Goal: Information Seeking & Learning: Learn about a topic

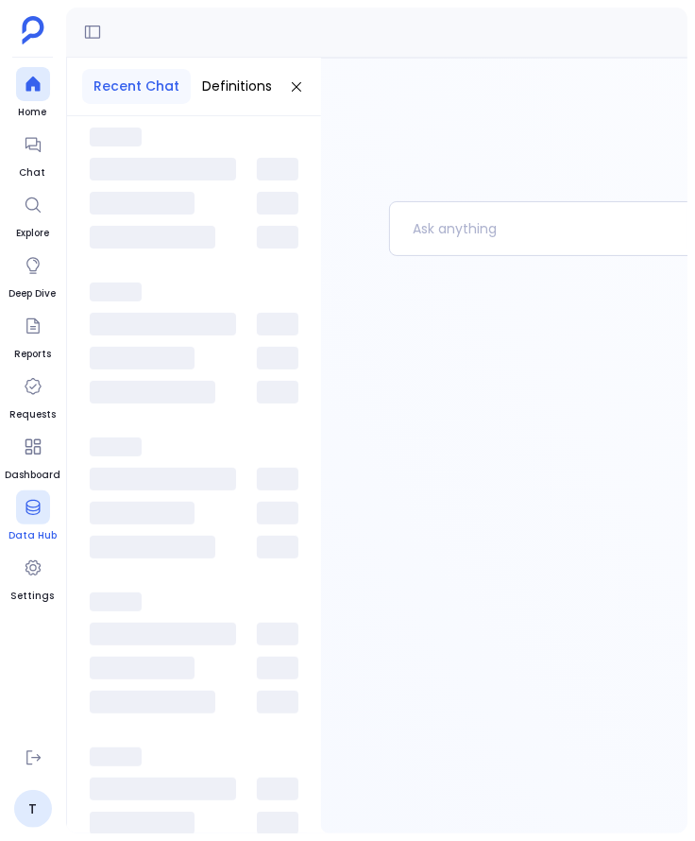
click at [41, 521] on div at bounding box center [33, 507] width 34 height 34
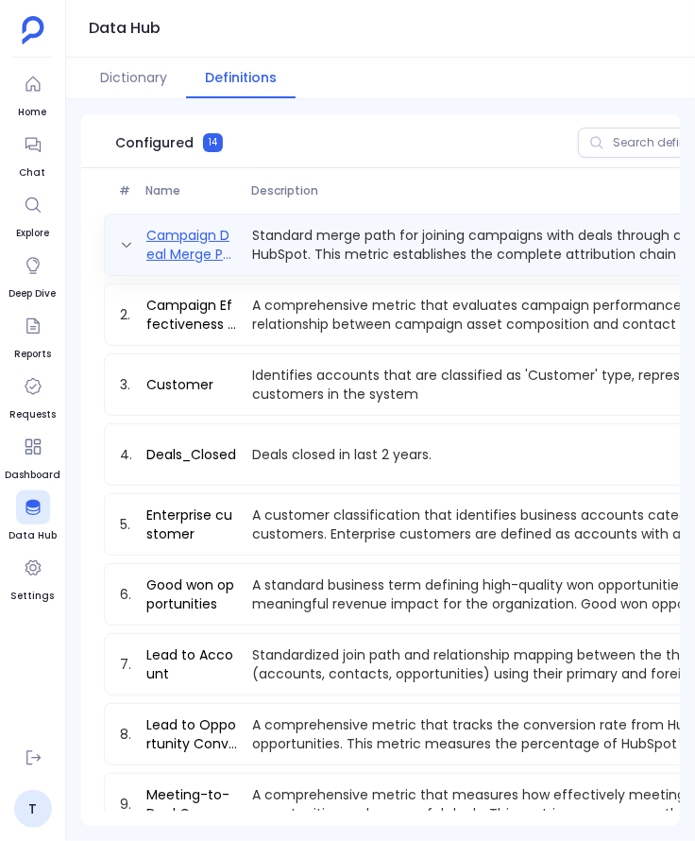
click at [193, 244] on link "Campaign Deal Merge Path" at bounding box center [192, 245] width 106 height 38
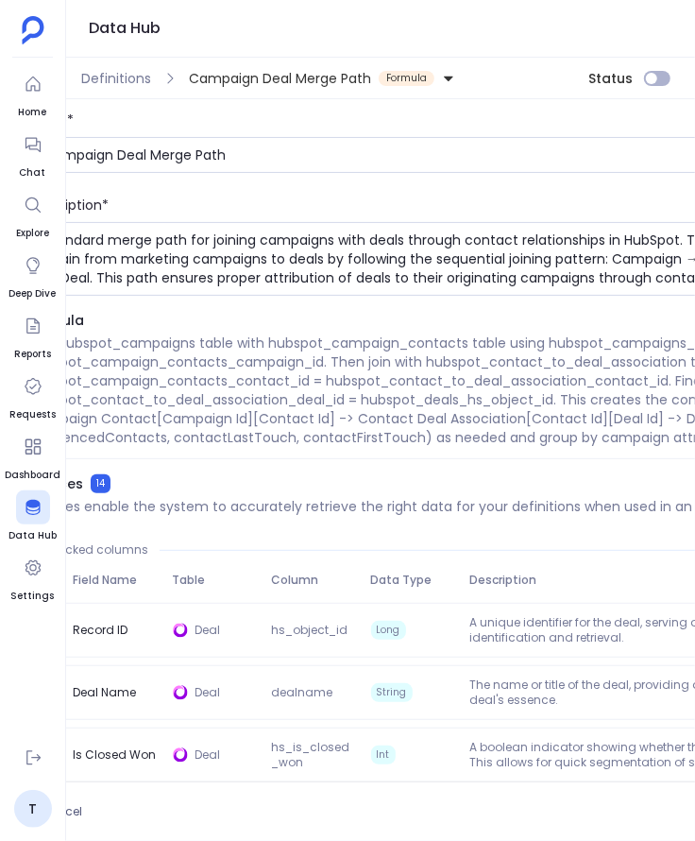
scroll to position [0, 409]
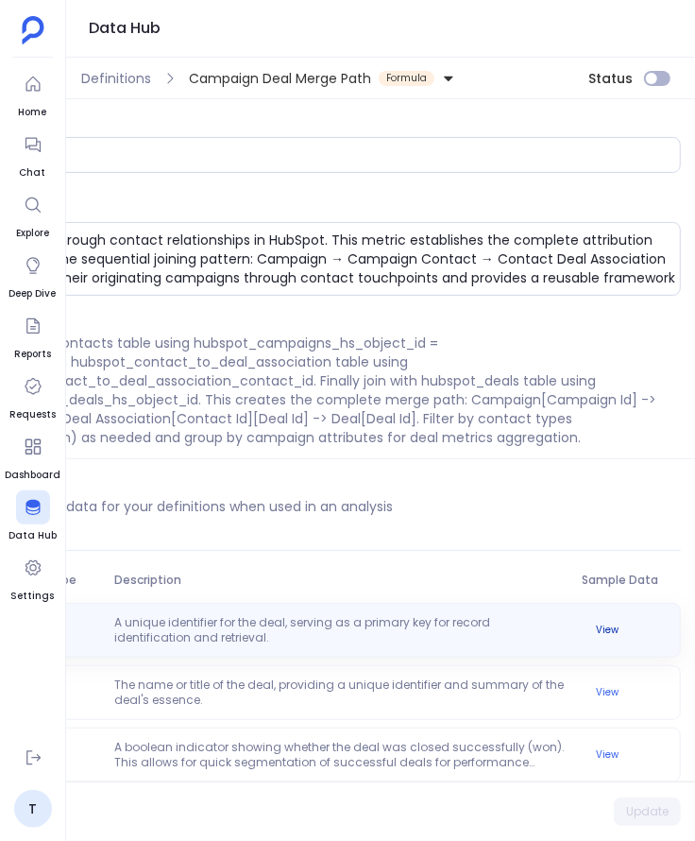
click at [604, 629] on button "View" at bounding box center [607, 630] width 45 height 23
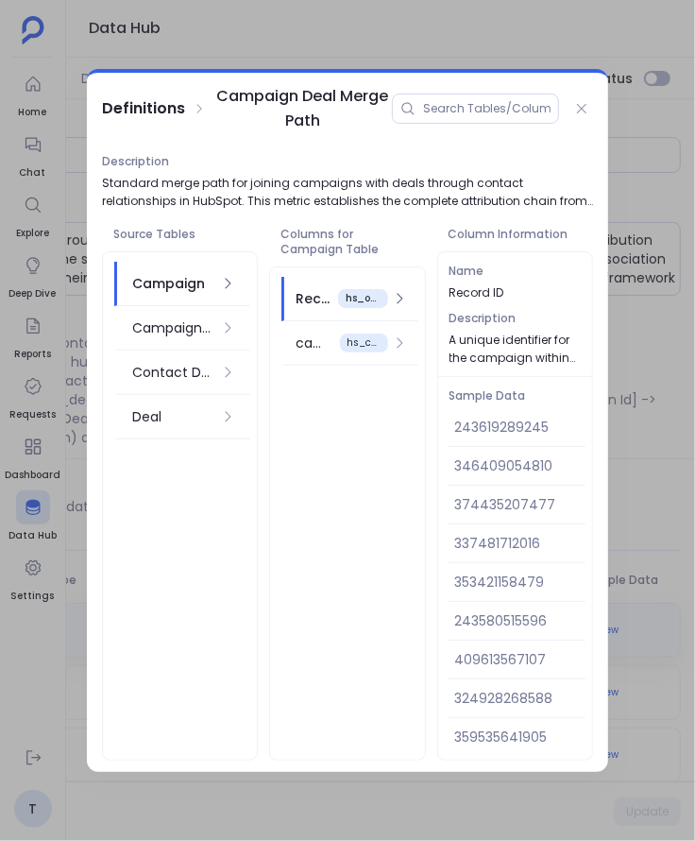
click at [657, 372] on div at bounding box center [347, 420] width 695 height 841
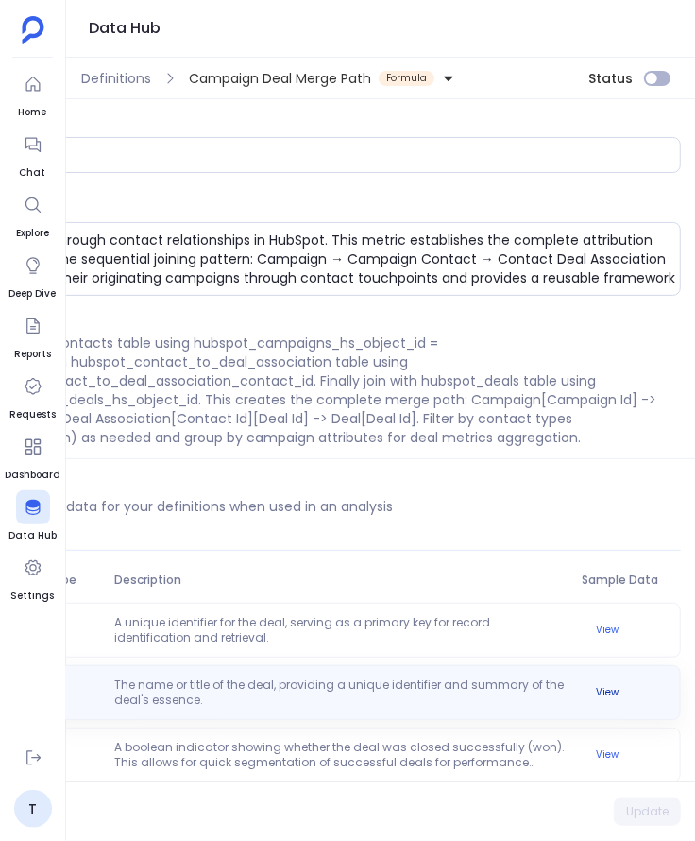
click at [605, 686] on button "View" at bounding box center [607, 692] width 45 height 23
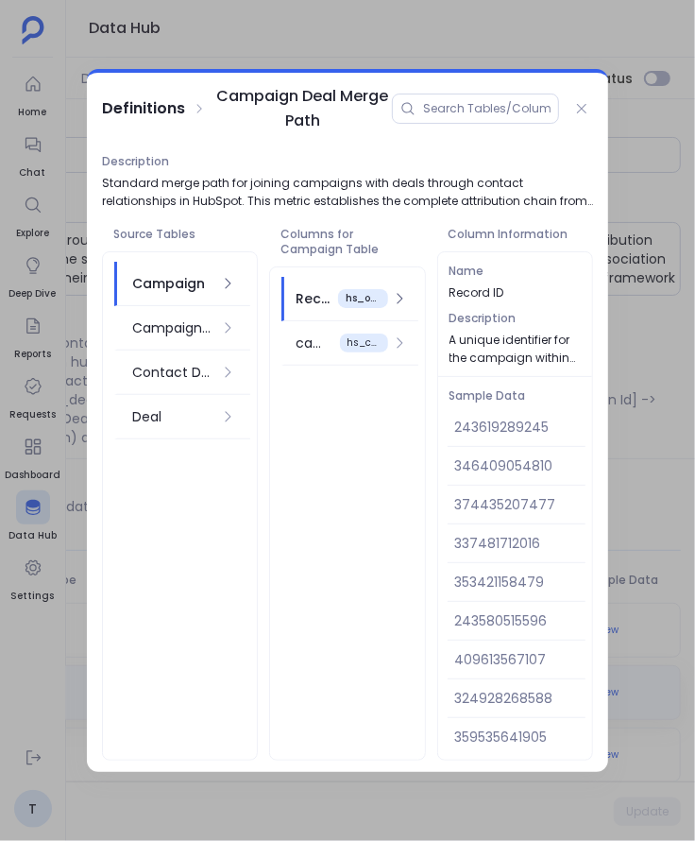
click at [674, 334] on div at bounding box center [347, 420] width 695 height 841
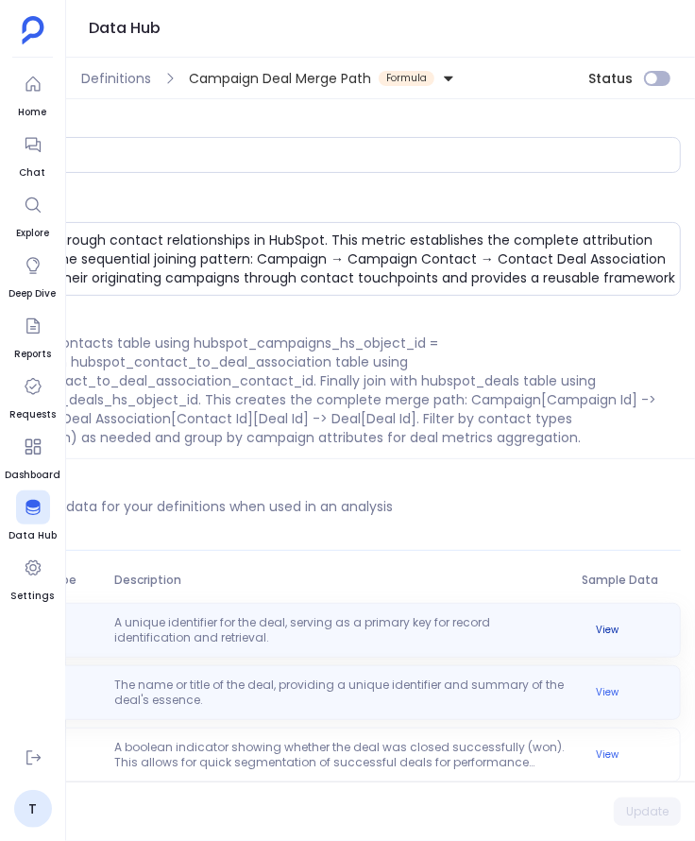
click at [597, 626] on button "View" at bounding box center [607, 630] width 45 height 23
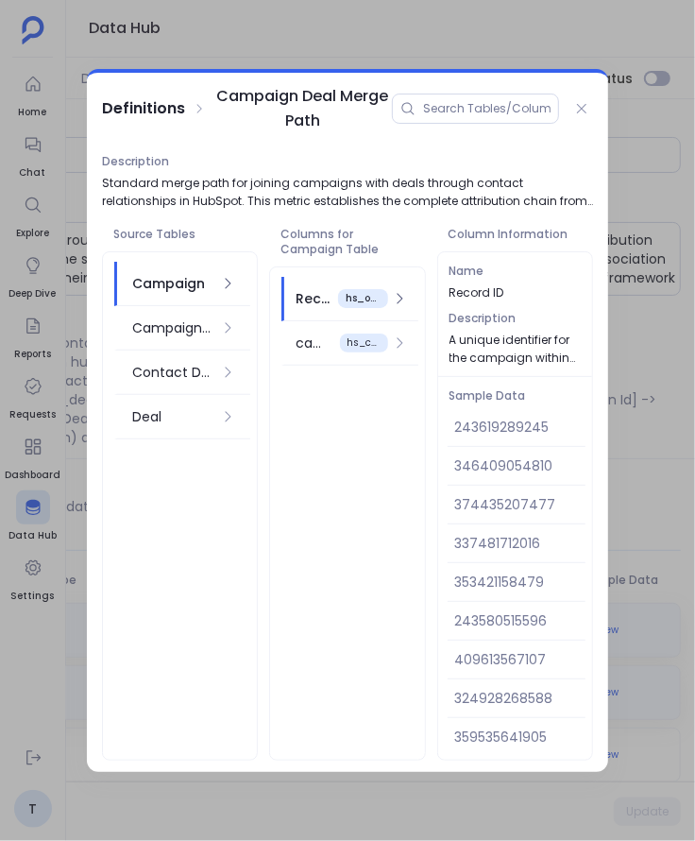
click at [642, 479] on div at bounding box center [347, 420] width 695 height 841
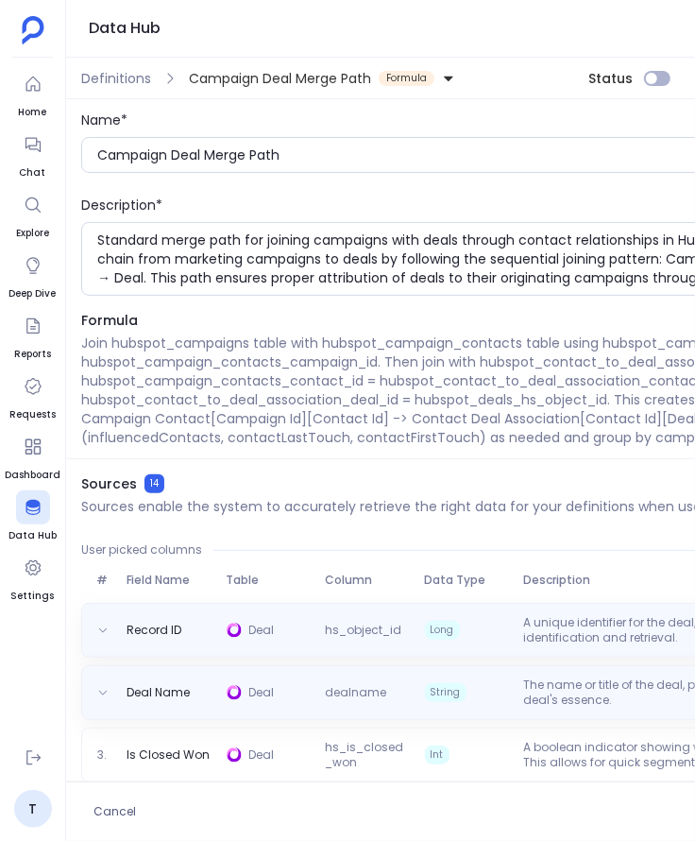
scroll to position [53, 0]
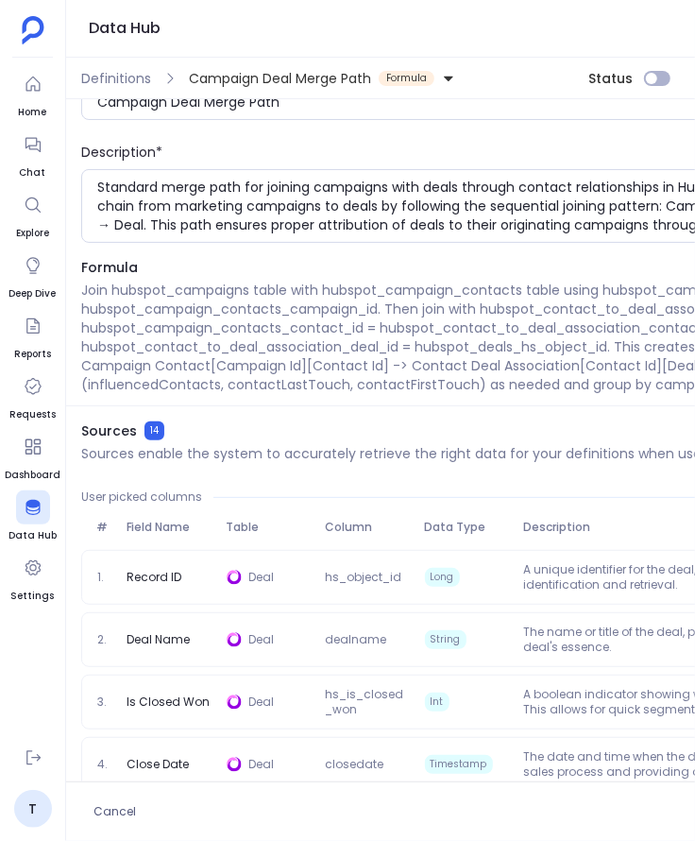
click at [165, 498] on span "User picked columns" at bounding box center [141, 496] width 121 height 15
copy span "User picked columns"
click at [111, 267] on span "Formula" at bounding box center [585, 267] width 1009 height 19
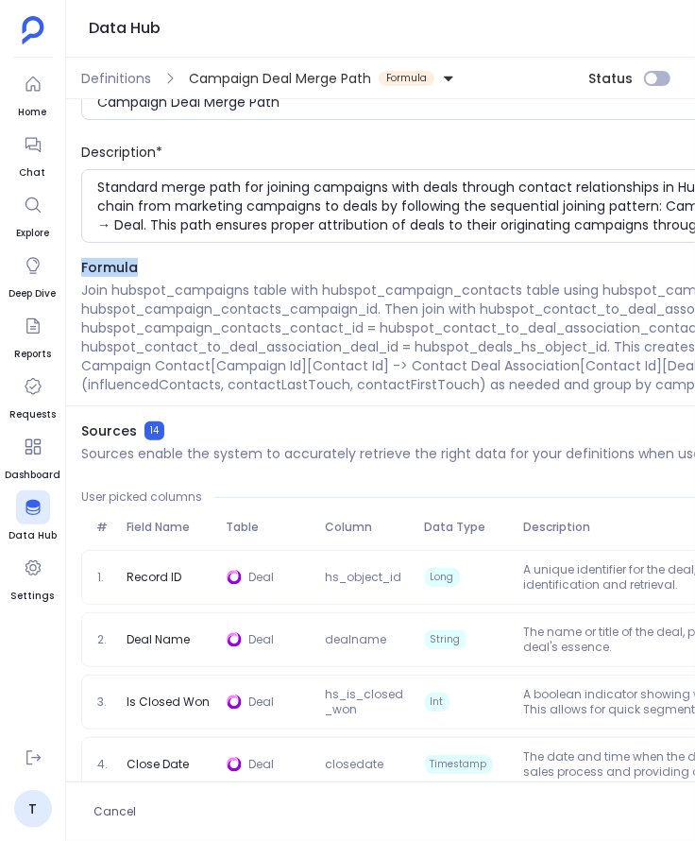
click at [111, 267] on span "Formula" at bounding box center [585, 267] width 1009 height 19
copy span "Formula"
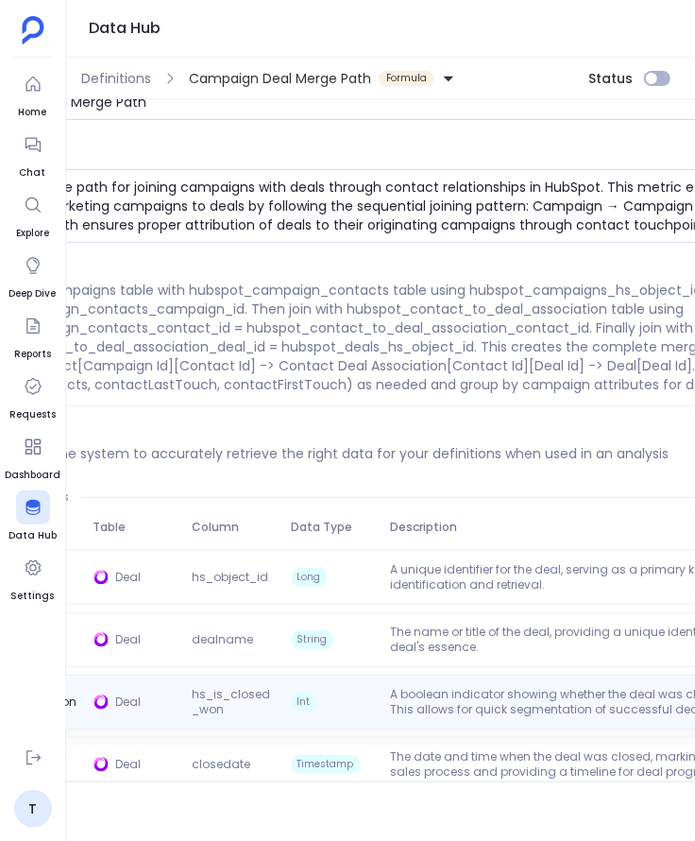
scroll to position [0, 409]
